Goal: Information Seeking & Learning: Understand process/instructions

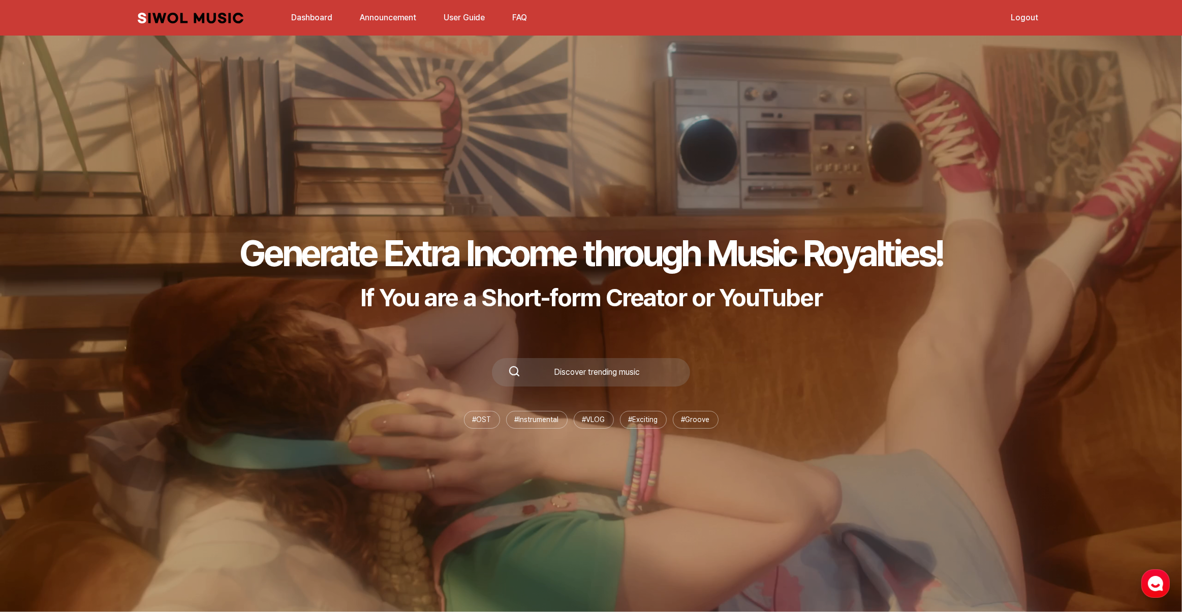
click at [237, 15] on link "Siwol Music" at bounding box center [191, 18] width 106 height 11
click at [321, 22] on link "Dashboard" at bounding box center [311, 18] width 53 height 22
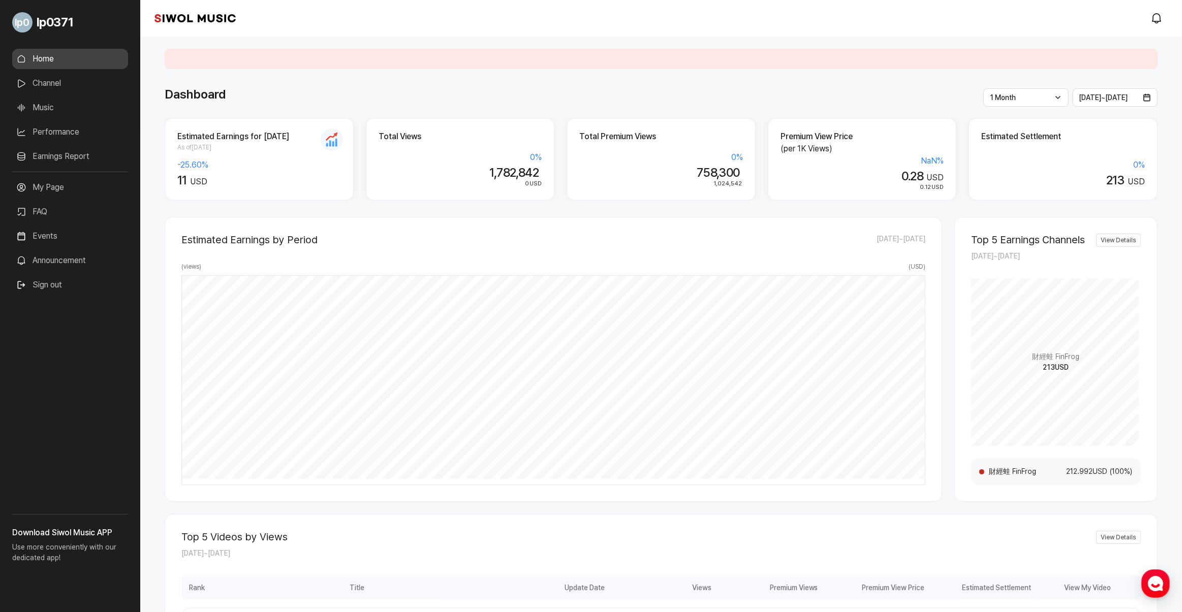
click at [65, 141] on link "Performance" at bounding box center [70, 132] width 116 height 20
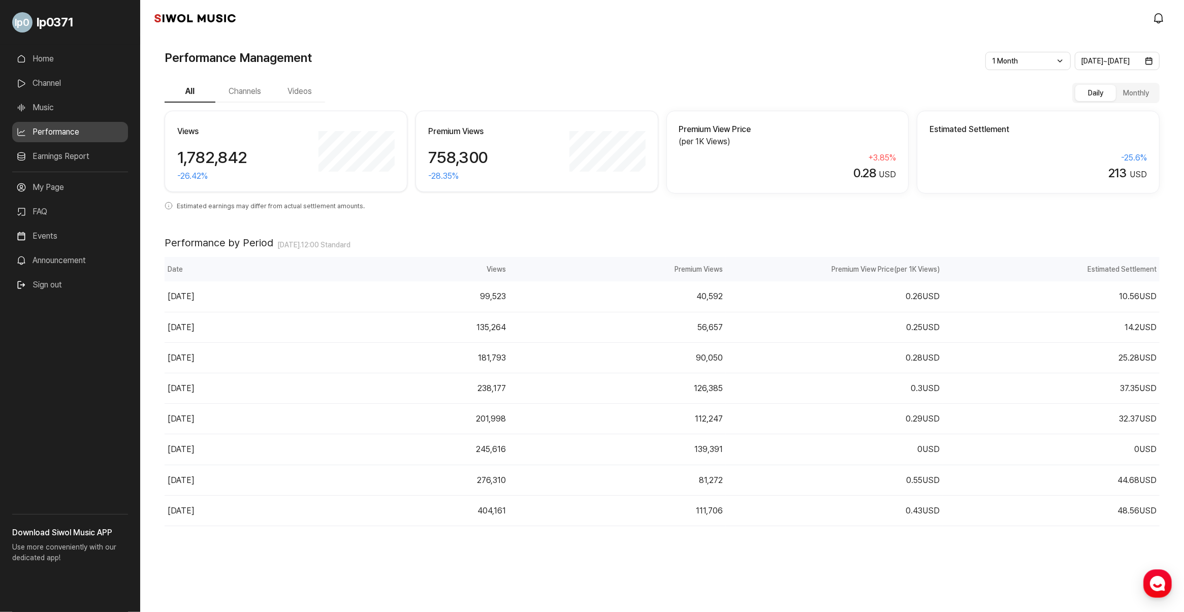
click at [68, 158] on link "Earnings Report" at bounding box center [70, 156] width 116 height 20
click at [69, 156] on link "Earnings Report" at bounding box center [70, 156] width 116 height 20
click at [42, 160] on link "Earnings Report" at bounding box center [70, 156] width 116 height 20
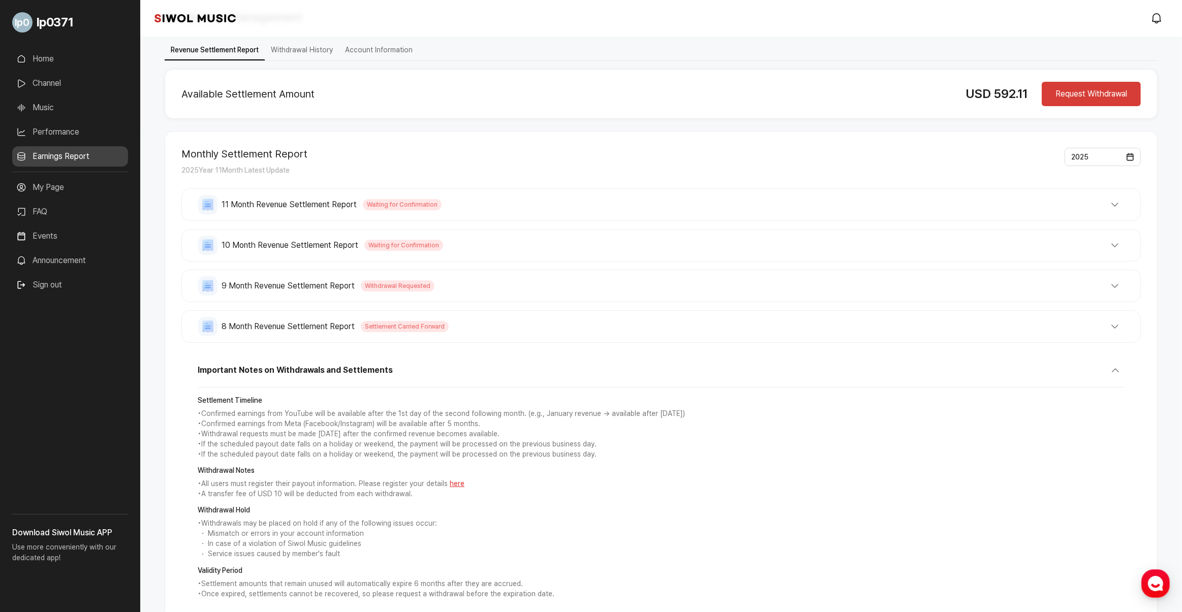
scroll to position [64, 0]
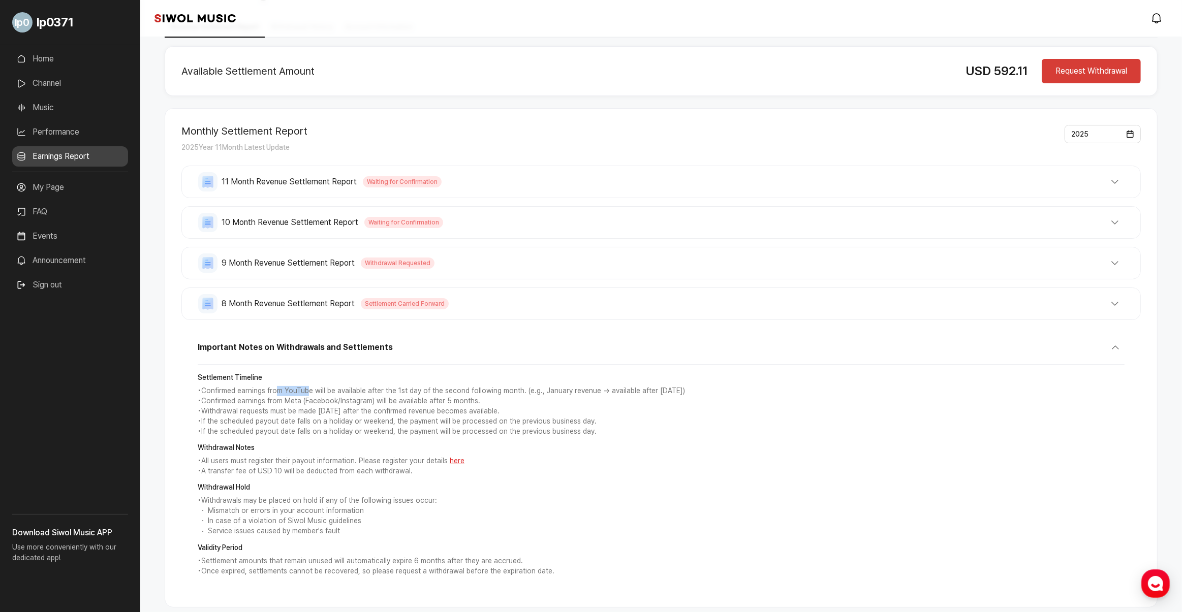
drag, startPoint x: 274, startPoint y: 397, endPoint x: 305, endPoint y: 393, distance: 31.3
click at [305, 393] on p "• Confirmed earnings from YouTube will be available after the 1st day of the se…" at bounding box center [661, 391] width 927 height 10
drag, startPoint x: 305, startPoint y: 393, endPoint x: 275, endPoint y: 402, distance: 32.0
click at [275, 402] on p "• Confirmed earnings from Meta (Facebook/Instagram) will be available after 5 m…" at bounding box center [661, 401] width 927 height 10
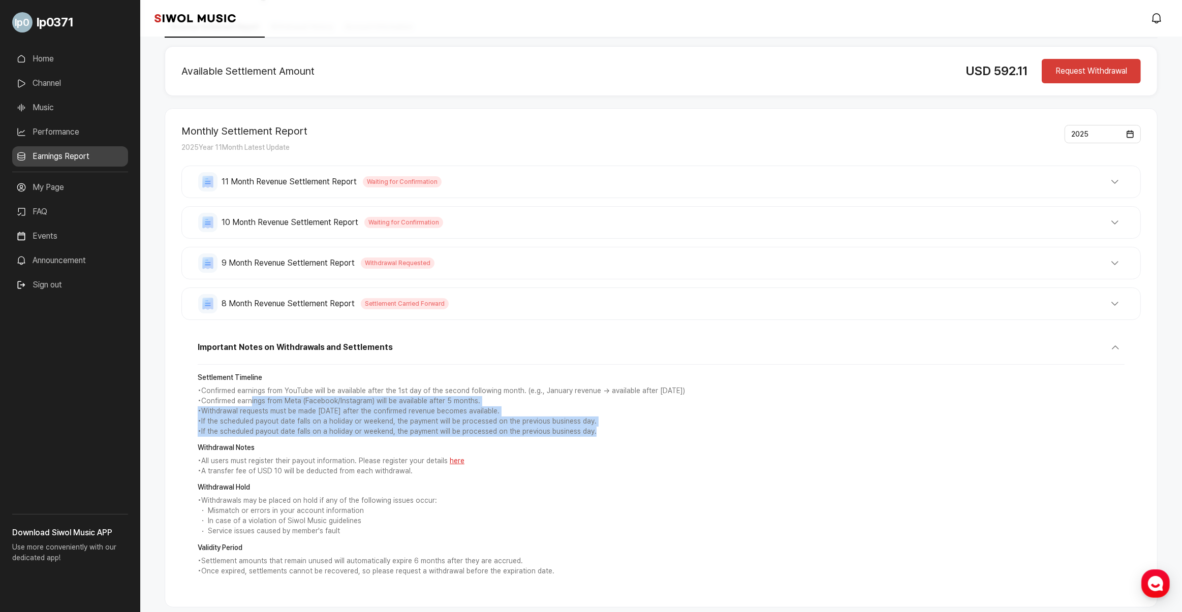
drag, startPoint x: 252, startPoint y: 404, endPoint x: 632, endPoint y: 438, distance: 381.1
click at [632, 437] on div "Settlement Timeline • Confirmed earnings from YouTube will be available after t…" at bounding box center [661, 405] width 927 height 64
click at [632, 437] on p "• If the scheduled payout date falls on a holiday or weekend, the payment will …" at bounding box center [661, 432] width 927 height 10
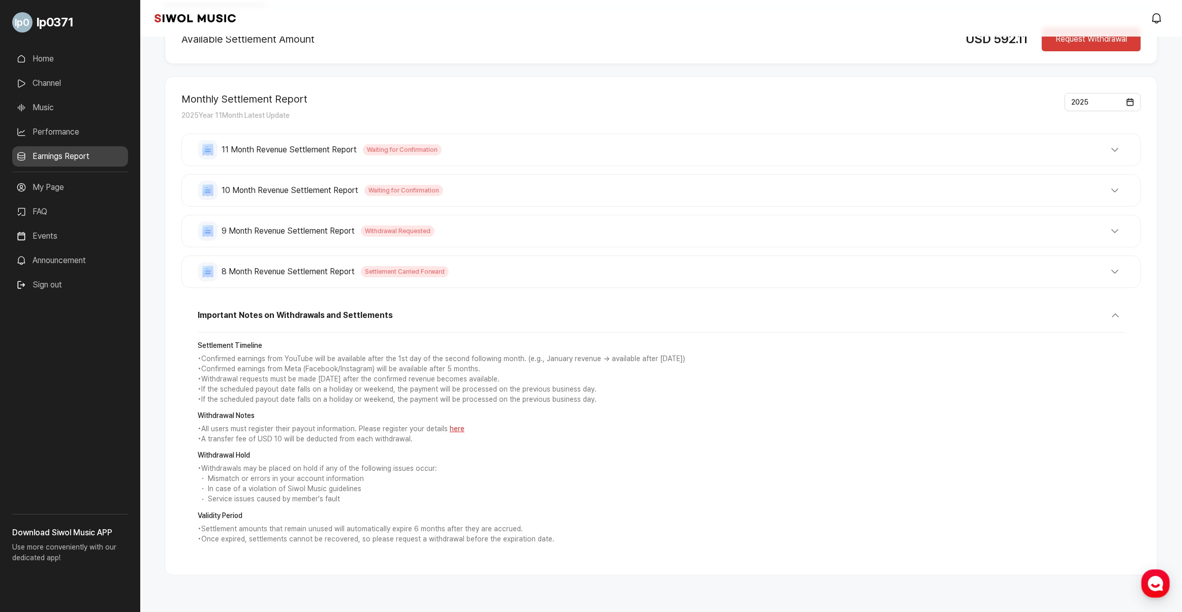
scroll to position [112, 0]
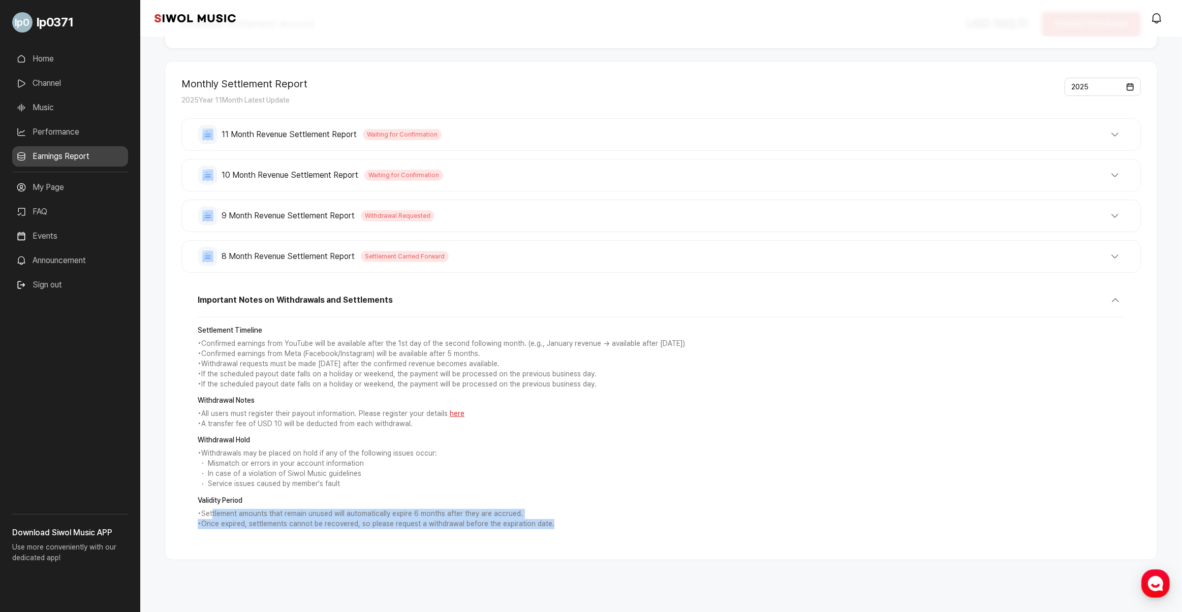
drag, startPoint x: 212, startPoint y: 517, endPoint x: 549, endPoint y: 520, distance: 336.9
click at [549, 520] on div "Validity Period • Settlement amounts that remain unused will automatically expi…" at bounding box center [661, 513] width 927 height 34
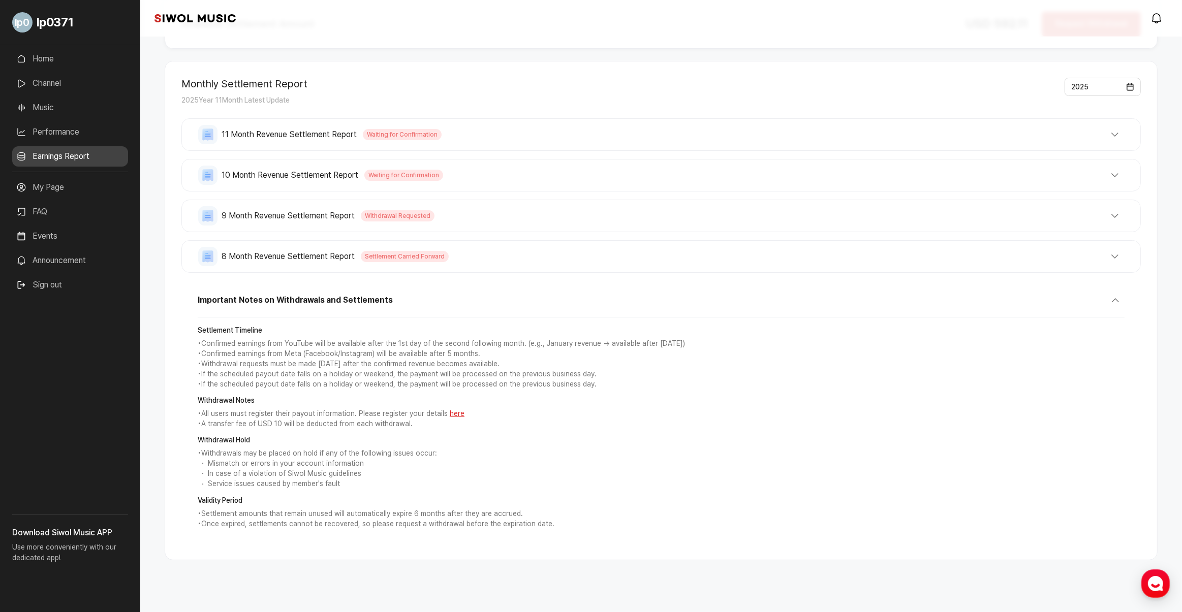
click at [224, 473] on li "In case of a violation of Siwol Music guidelines" at bounding box center [661, 474] width 927 height 10
drag, startPoint x: 212, startPoint y: 468, endPoint x: 376, endPoint y: 466, distance: 164.1
click at [376, 466] on li "Mismatch or errors in your account information" at bounding box center [661, 464] width 927 height 10
drag, startPoint x: 273, startPoint y: 455, endPoint x: 484, endPoint y: 438, distance: 211.5
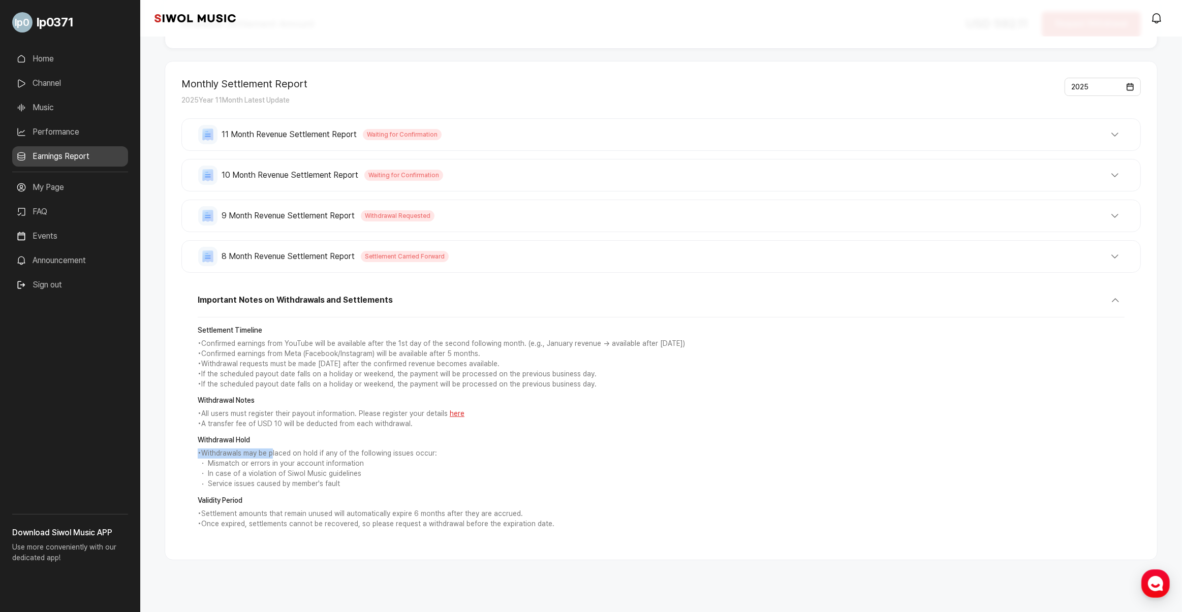
click at [484, 438] on div "Withdrawal Hold • Withdrawals may be placed on hold if any of the following iss…" at bounding box center [661, 462] width 927 height 54
drag, startPoint x: 484, startPoint y: 438, endPoint x: 488, endPoint y: 443, distance: 5.8
click at [488, 443] on strong "Withdrawal Hold" at bounding box center [661, 440] width 927 height 10
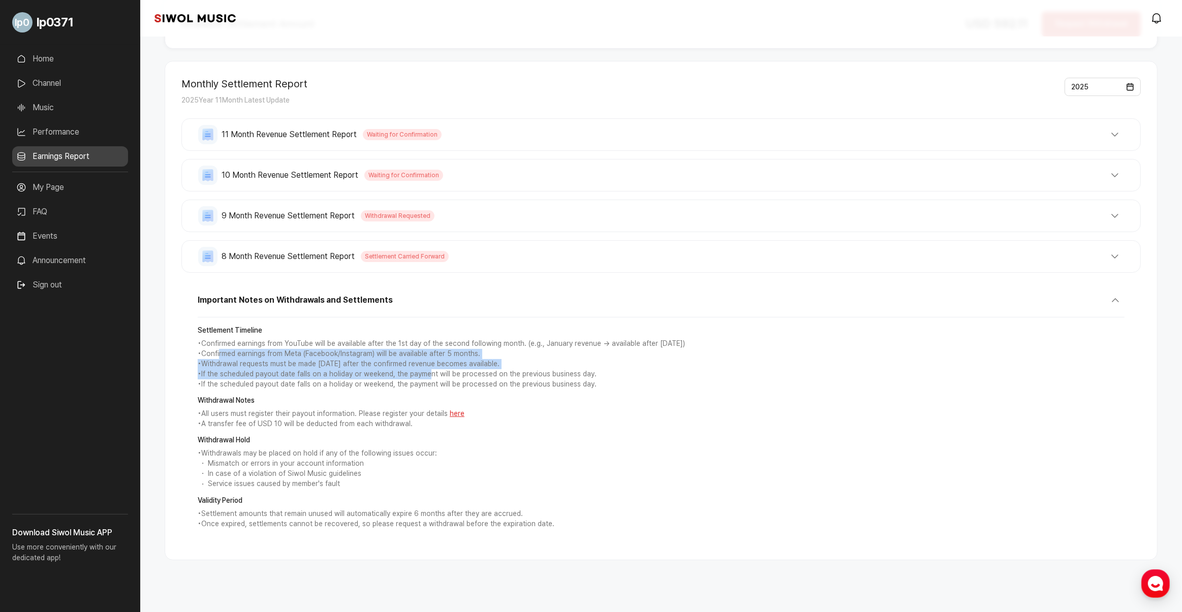
drag, startPoint x: 220, startPoint y: 352, endPoint x: 425, endPoint y: 374, distance: 205.9
click at [425, 374] on div "Settlement Timeline • Confirmed earnings from YouTube will be available after t…" at bounding box center [661, 358] width 927 height 64
click at [425, 374] on p "• If the scheduled payout date falls on a holiday or weekend, the payment will …" at bounding box center [661, 374] width 927 height 10
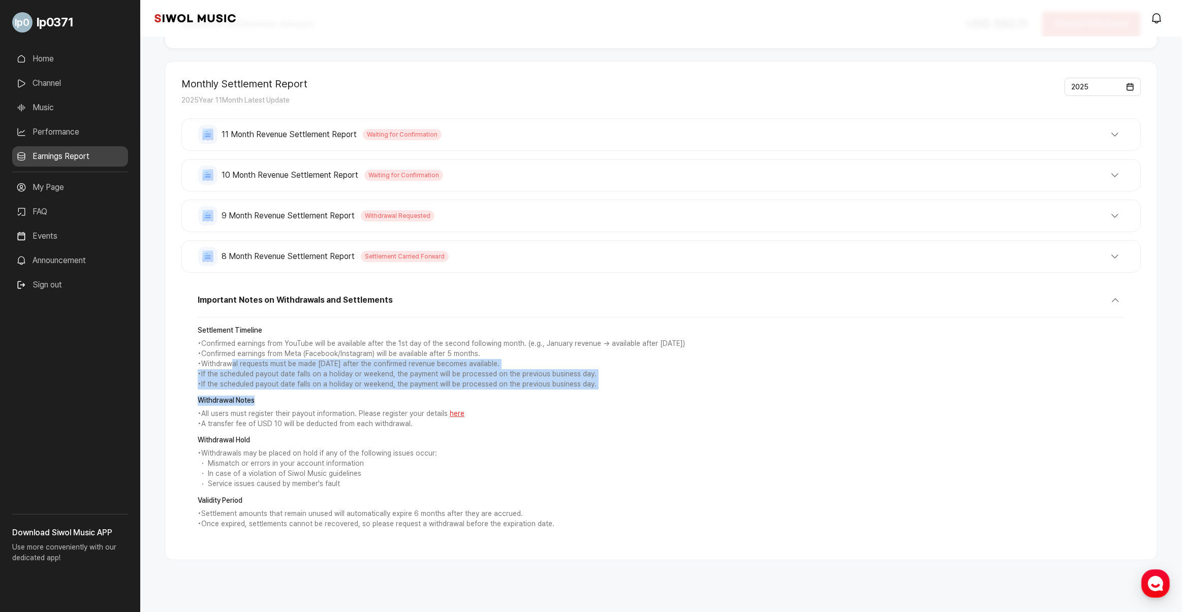
drag, startPoint x: 233, startPoint y: 367, endPoint x: 641, endPoint y: 395, distance: 409.0
click at [641, 395] on div "Settlement Timeline • Confirmed earnings from YouTube will be available after t…" at bounding box center [661, 428] width 927 height 220
click at [641, 396] on strong "Withdrawal Notes" at bounding box center [661, 401] width 927 height 10
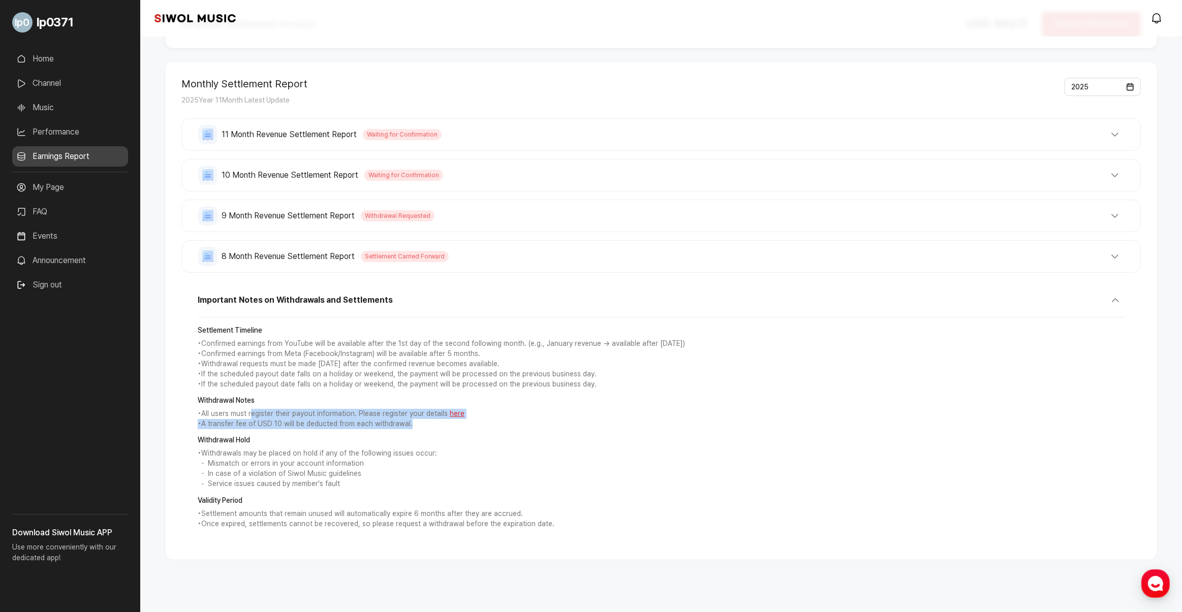
drag, startPoint x: 260, startPoint y: 412, endPoint x: 467, endPoint y: 427, distance: 208.4
click at [467, 427] on div "Withdrawal Notes • All users must register their payout information. Please reg…" at bounding box center [661, 413] width 927 height 34
click at [467, 427] on p "• A transfer fee of USD 10 will be deducted from each withdrawal." at bounding box center [661, 424] width 927 height 10
drag, startPoint x: 422, startPoint y: 426, endPoint x: 205, endPoint y: 427, distance: 217.0
click at [205, 427] on p "• A transfer fee of USD 10 will be deducted from each withdrawal." at bounding box center [661, 424] width 927 height 10
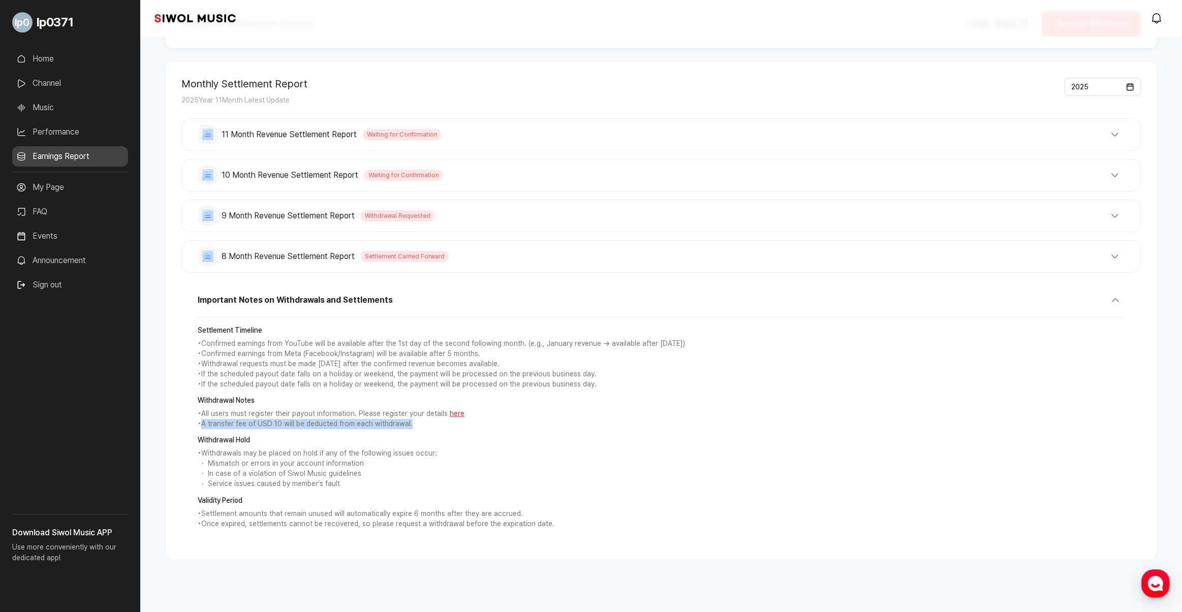
copy p "A transfer fee of USD 10 will be deducted from each withdrawal."
drag, startPoint x: 301, startPoint y: 381, endPoint x: 285, endPoint y: 368, distance: 20.6
click at [301, 381] on p "• If the scheduled payout date falls on a holiday or weekend, the payment will …" at bounding box center [661, 385] width 927 height 10
drag, startPoint x: 278, startPoint y: 366, endPoint x: 481, endPoint y: 364, distance: 202.8
click at [481, 364] on p "• Withdrawal requests must be made [DATE] after the confirmed revenue becomes a…" at bounding box center [661, 364] width 927 height 10
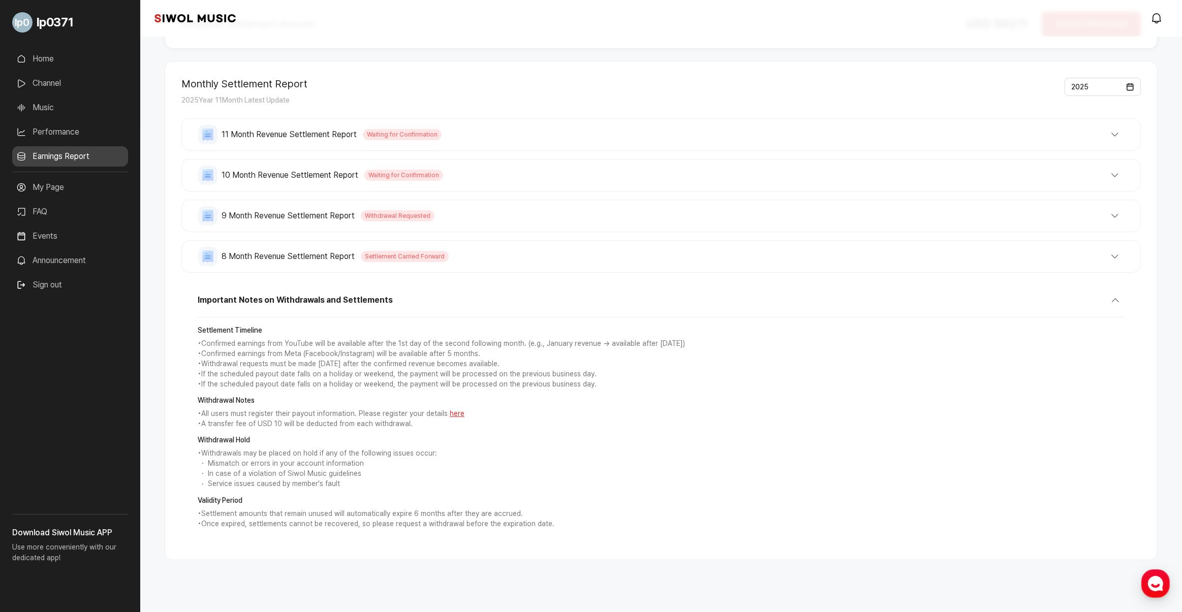
click at [483, 364] on p "• Withdrawal requests must be made [DATE] after the confirmed revenue becomes a…" at bounding box center [661, 364] width 927 height 10
